Goal: Navigation & Orientation: Find specific page/section

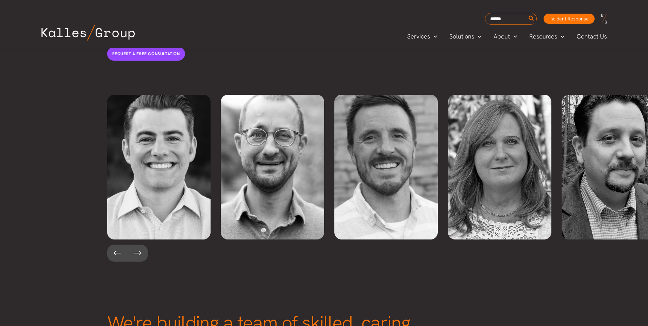
scroll to position [1437, 0]
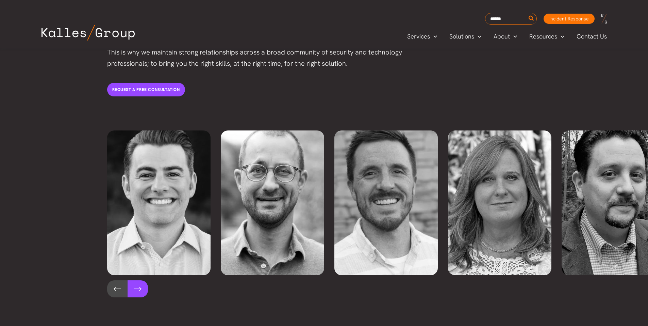
click at [139, 280] on button at bounding box center [138, 288] width 20 height 17
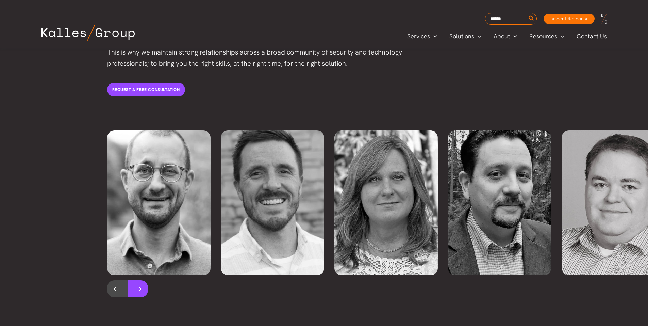
click at [139, 280] on button at bounding box center [138, 288] width 20 height 17
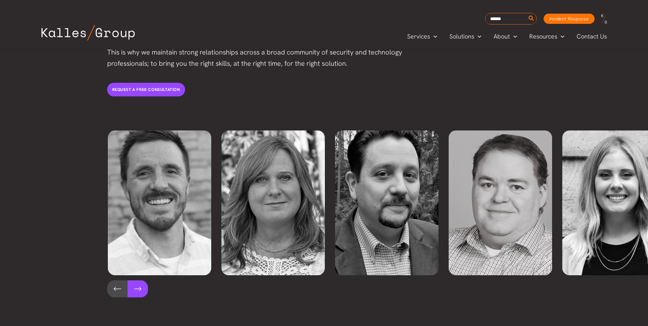
click at [139, 280] on button at bounding box center [138, 288] width 20 height 17
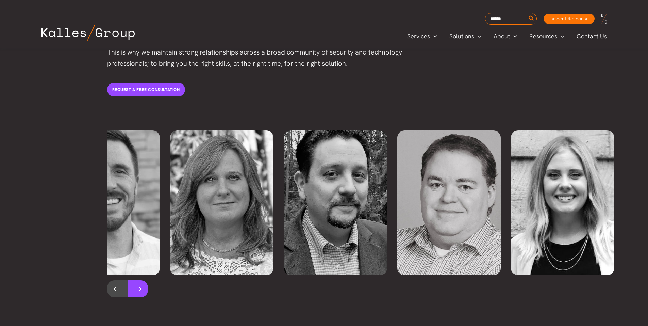
scroll to position [0, 279]
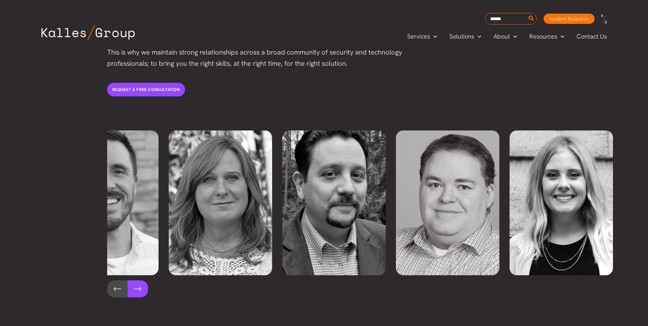
click at [139, 280] on button at bounding box center [138, 288] width 20 height 17
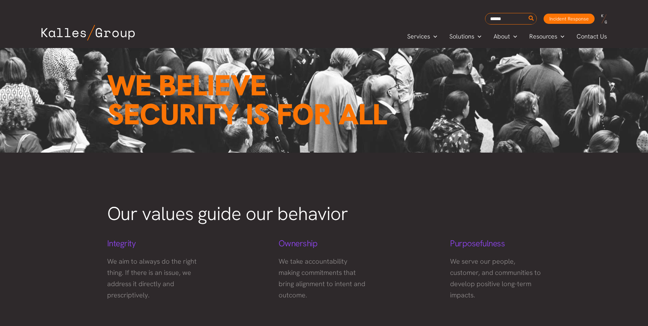
scroll to position [0, 0]
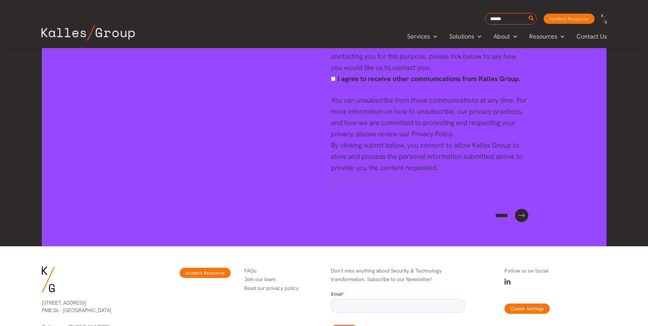
scroll to position [2655, 0]
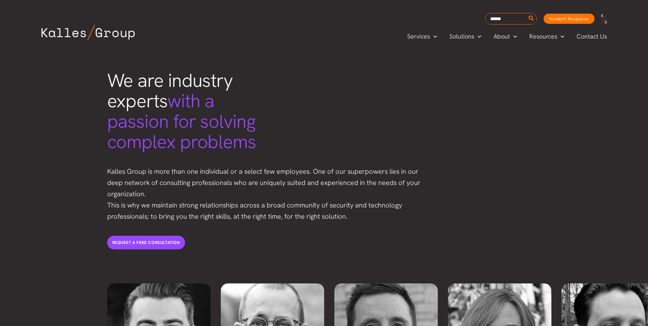
scroll to position [1301, 0]
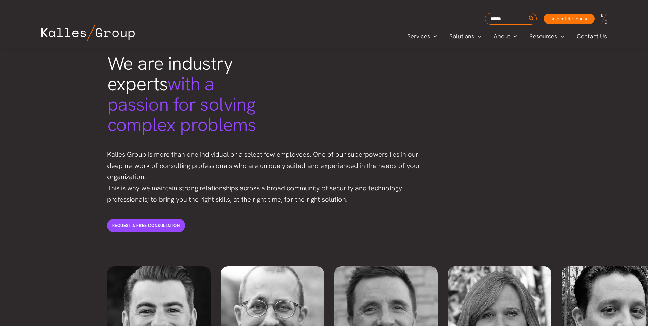
drag, startPoint x: 647, startPoint y: 156, endPoint x: 648, endPoint y: 170, distance: 14.3
click at [648, 170] on div "We are industry experts with a passion for solving complex problems Kalles Grou…" at bounding box center [324, 127] width 648 height 250
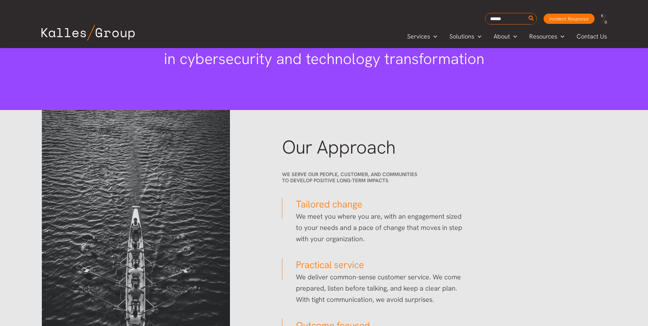
scroll to position [508, 0]
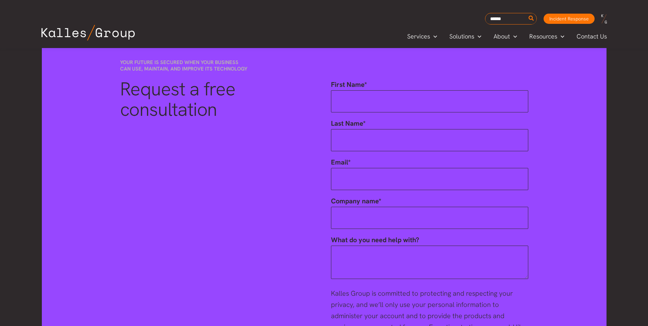
scroll to position [2318, 0]
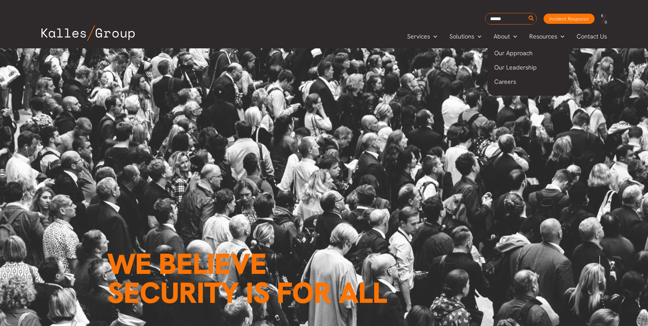
click at [503, 81] on span "Careers" at bounding box center [506, 82] width 22 height 8
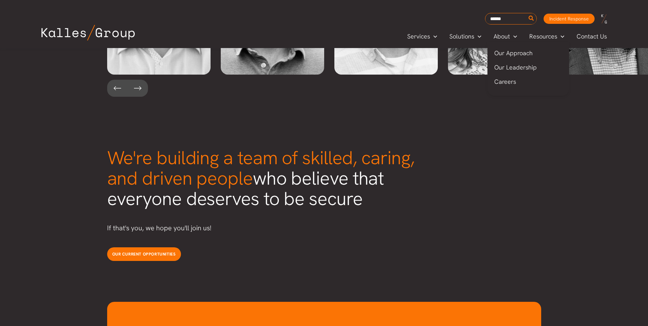
scroll to position [1693, 0]
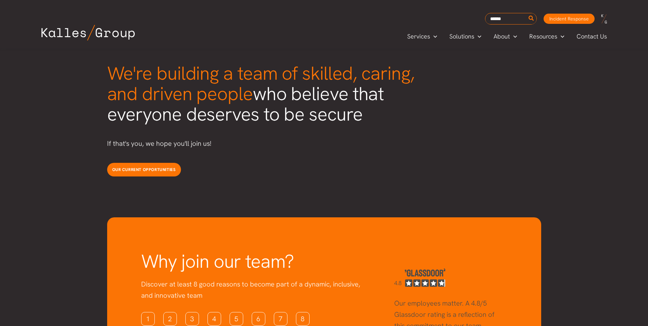
scroll to position [1727, 0]
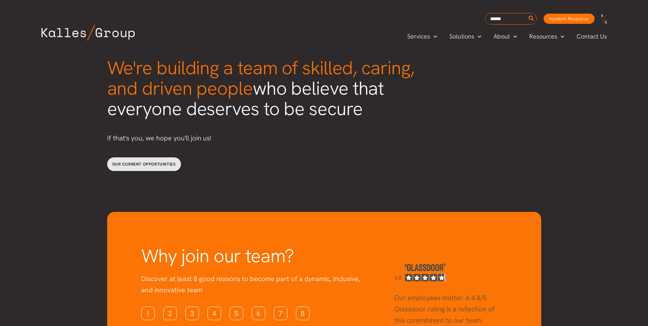
click at [167, 161] on span "Our current opportunities" at bounding box center [144, 163] width 64 height 5
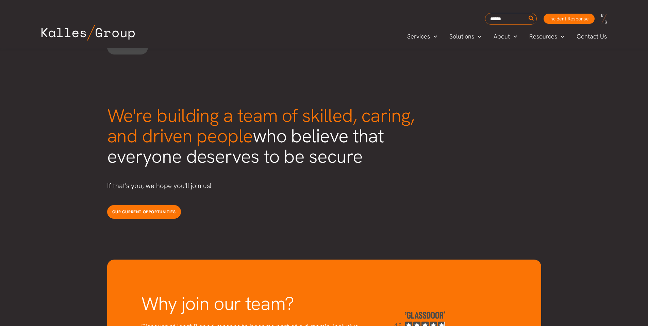
scroll to position [1679, 0]
